Goal: Task Accomplishment & Management: Manage account settings

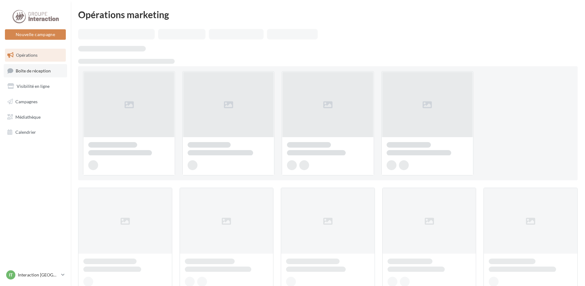
click at [41, 72] on span "Boîte de réception" at bounding box center [33, 70] width 35 height 5
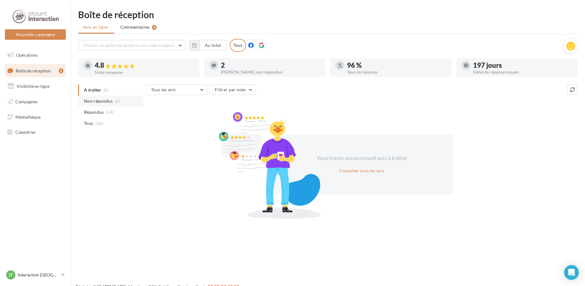
click at [133, 103] on li "Non répondus (2)" at bounding box center [110, 100] width 65 height 11
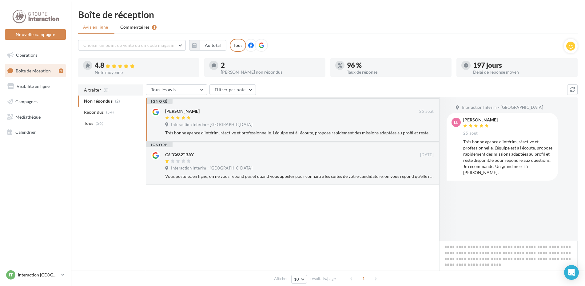
click at [106, 90] on span "(0)" at bounding box center [106, 89] width 5 height 5
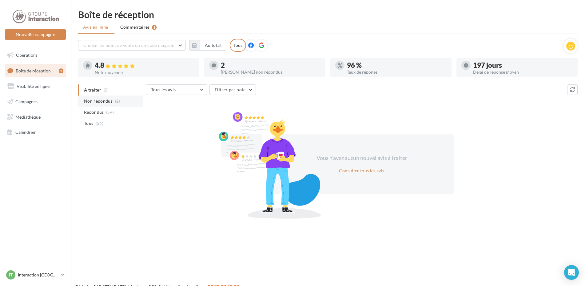
click at [106, 106] on li "Non répondus (2)" at bounding box center [110, 100] width 65 height 11
